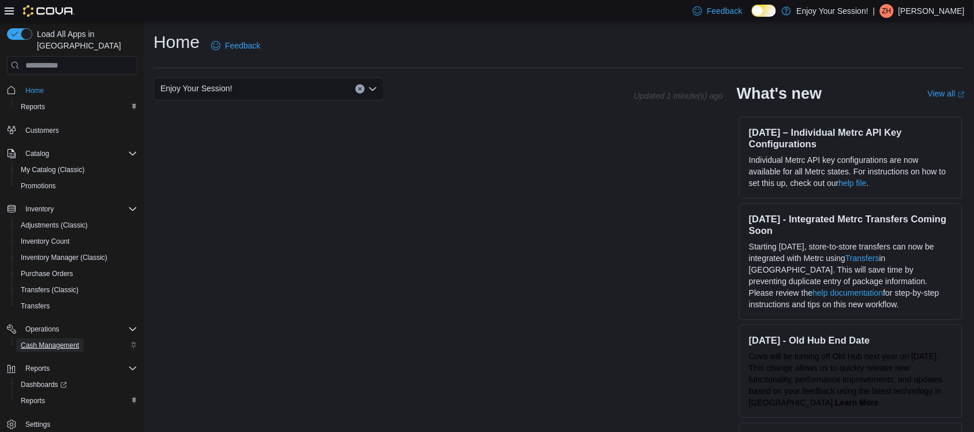
click at [54, 341] on span "Cash Management" at bounding box center [50, 345] width 58 height 9
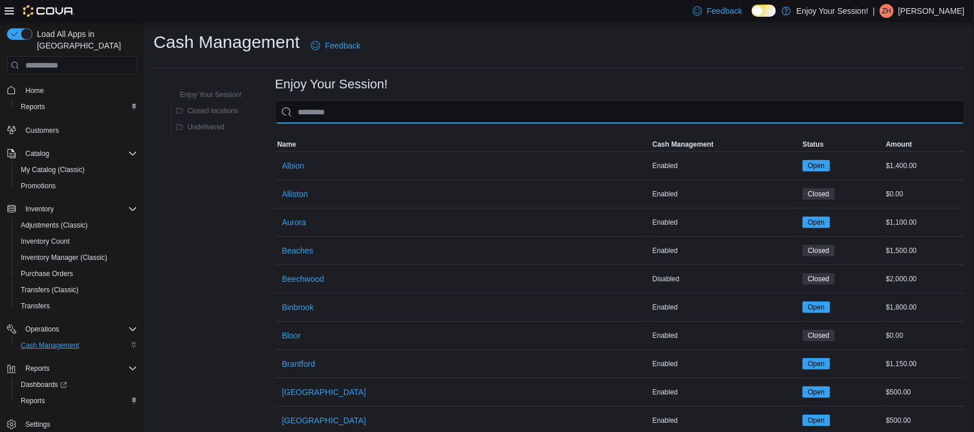
click at [365, 113] on input "This is a search bar. As you type, the results lower in the page will automatic…" at bounding box center [620, 111] width 690 height 23
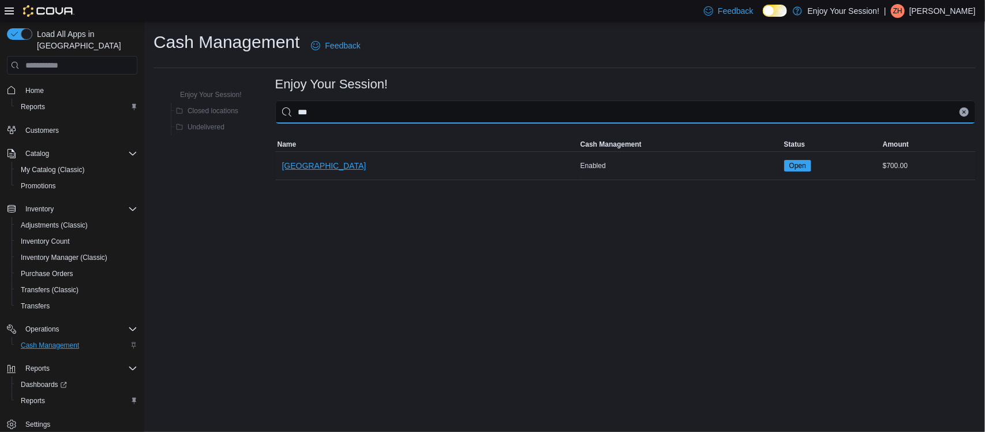
type input "***"
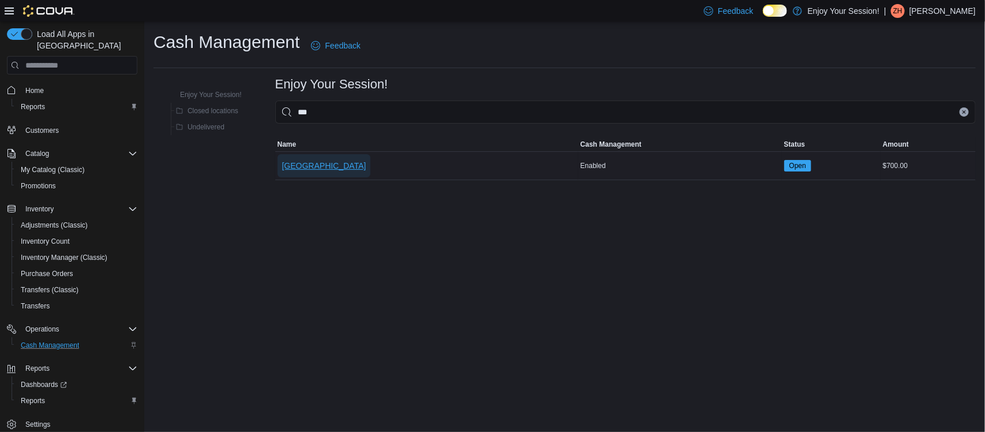
click at [293, 163] on span "[GEOGRAPHIC_DATA]" at bounding box center [324, 166] width 84 height 12
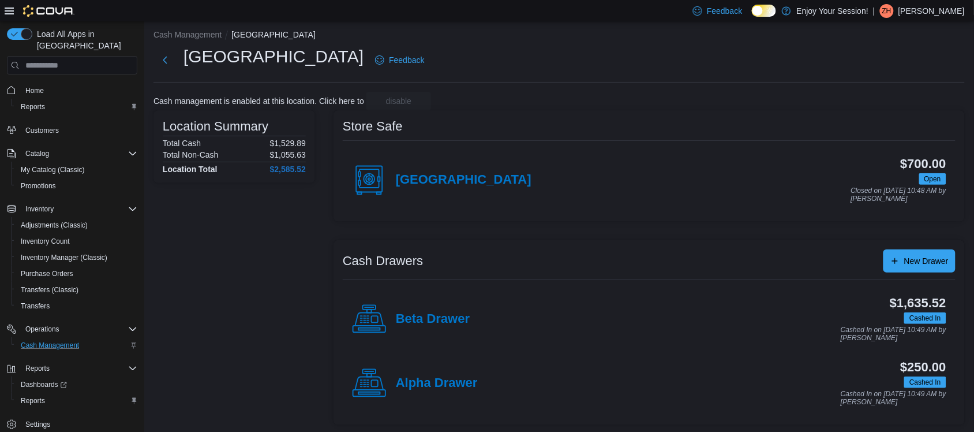
scroll to position [9, 0]
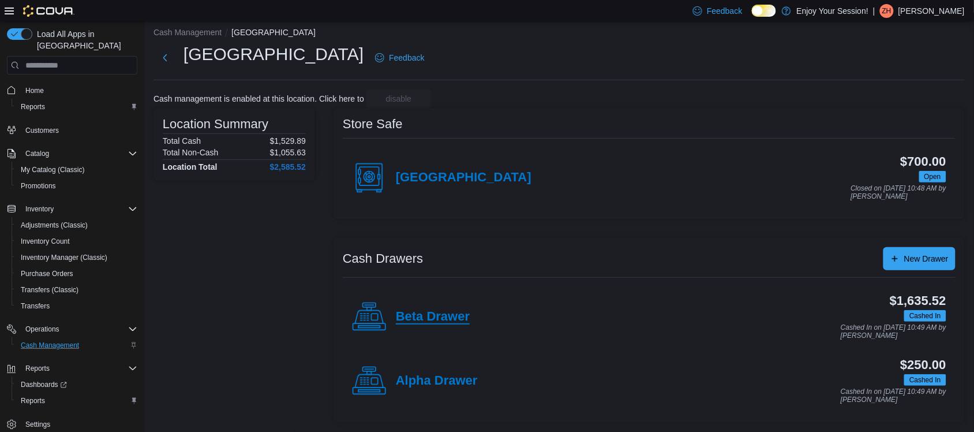
click at [444, 311] on h4 "Beta Drawer" at bounding box center [433, 316] width 74 height 15
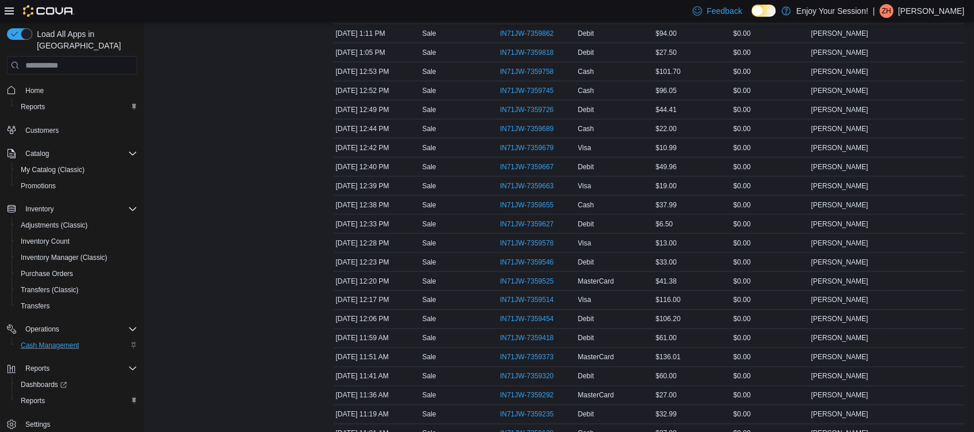
scroll to position [361, 0]
click at [527, 341] on span "IN71JW-7359418" at bounding box center [527, 336] width 54 height 9
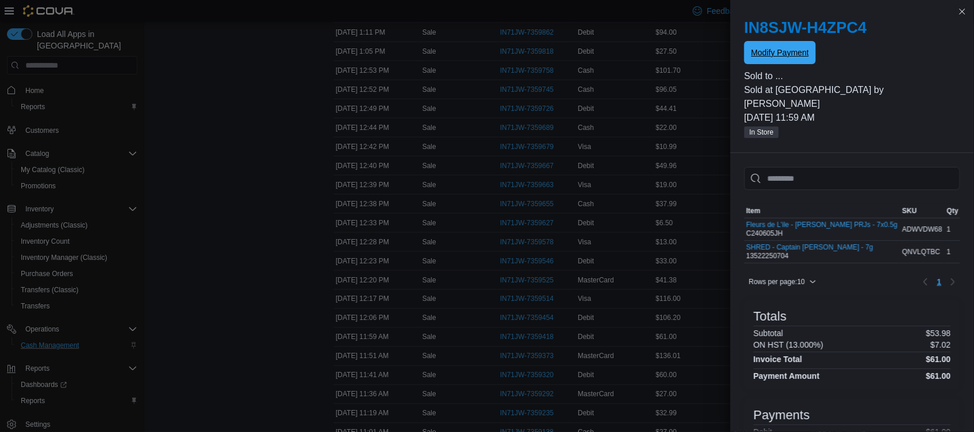
click at [777, 47] on span "Modify Payment" at bounding box center [780, 53] width 58 height 12
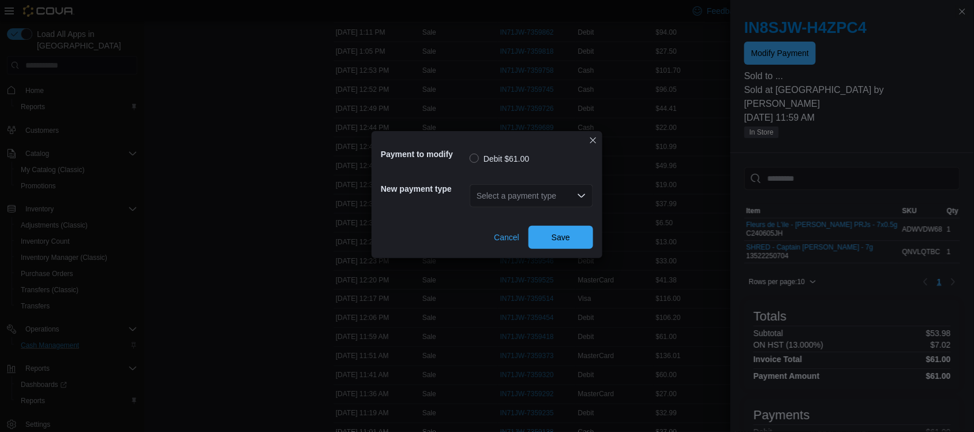
click at [519, 189] on div "Select a payment type" at bounding box center [532, 195] width 124 height 23
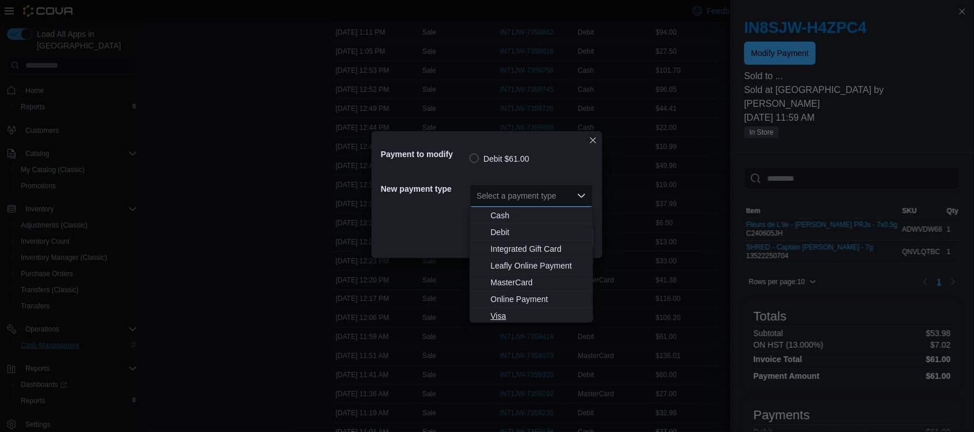
click at [504, 315] on span "Visa" at bounding box center [539, 316] width 96 height 12
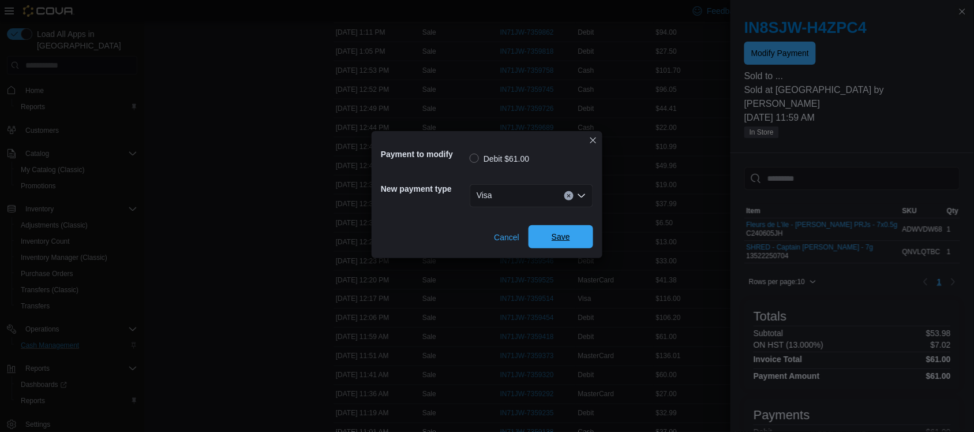
click at [543, 240] on span "Save" at bounding box center [561, 236] width 51 height 23
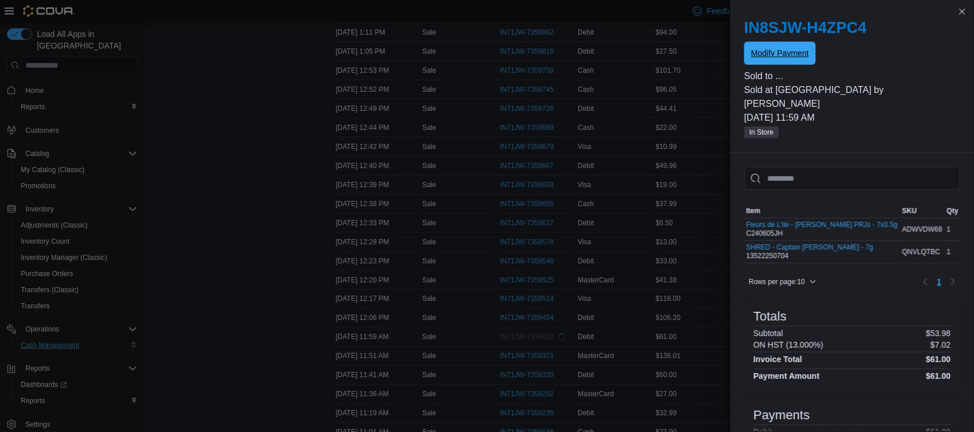
scroll to position [0, 0]
